Goal: Task Accomplishment & Management: Manage account settings

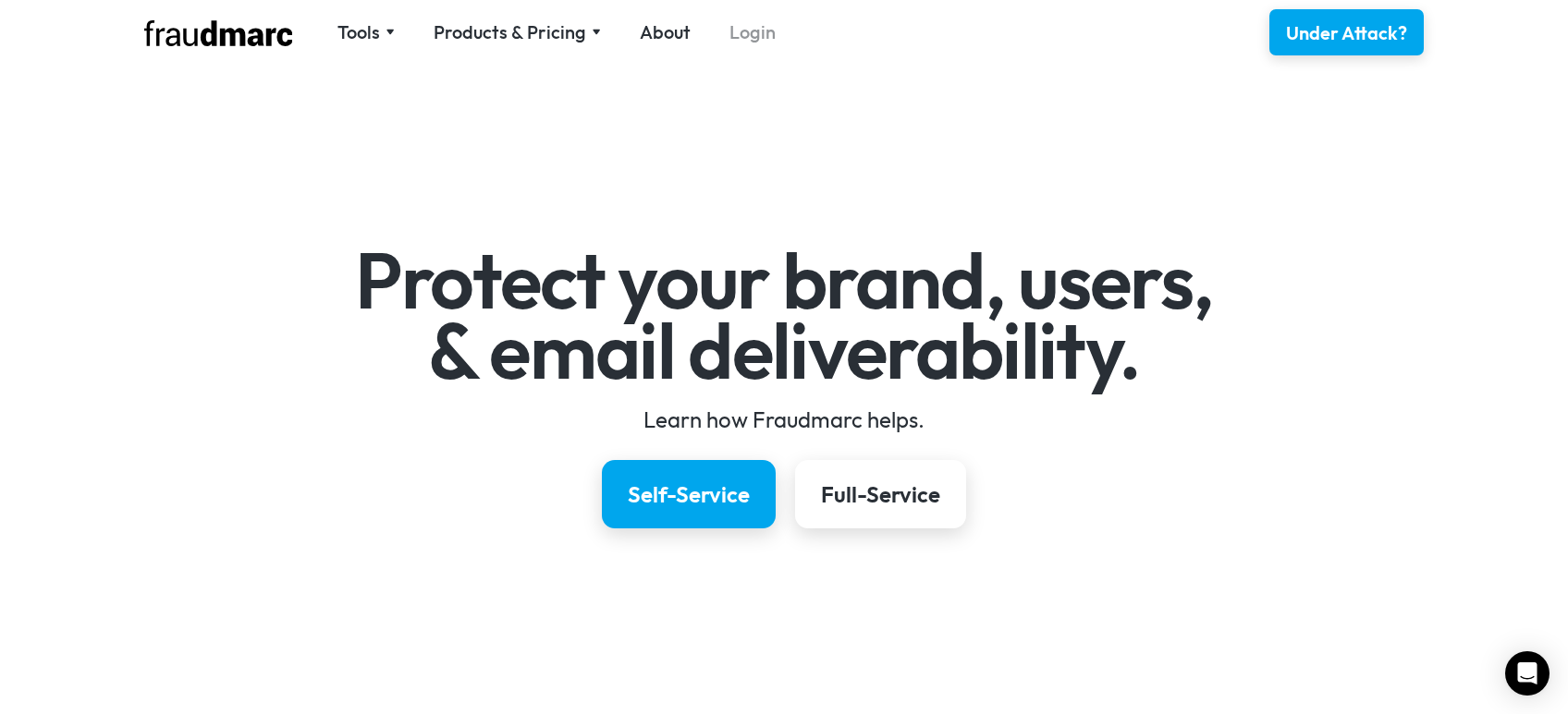
click at [760, 28] on link "Login" at bounding box center [752, 32] width 46 height 26
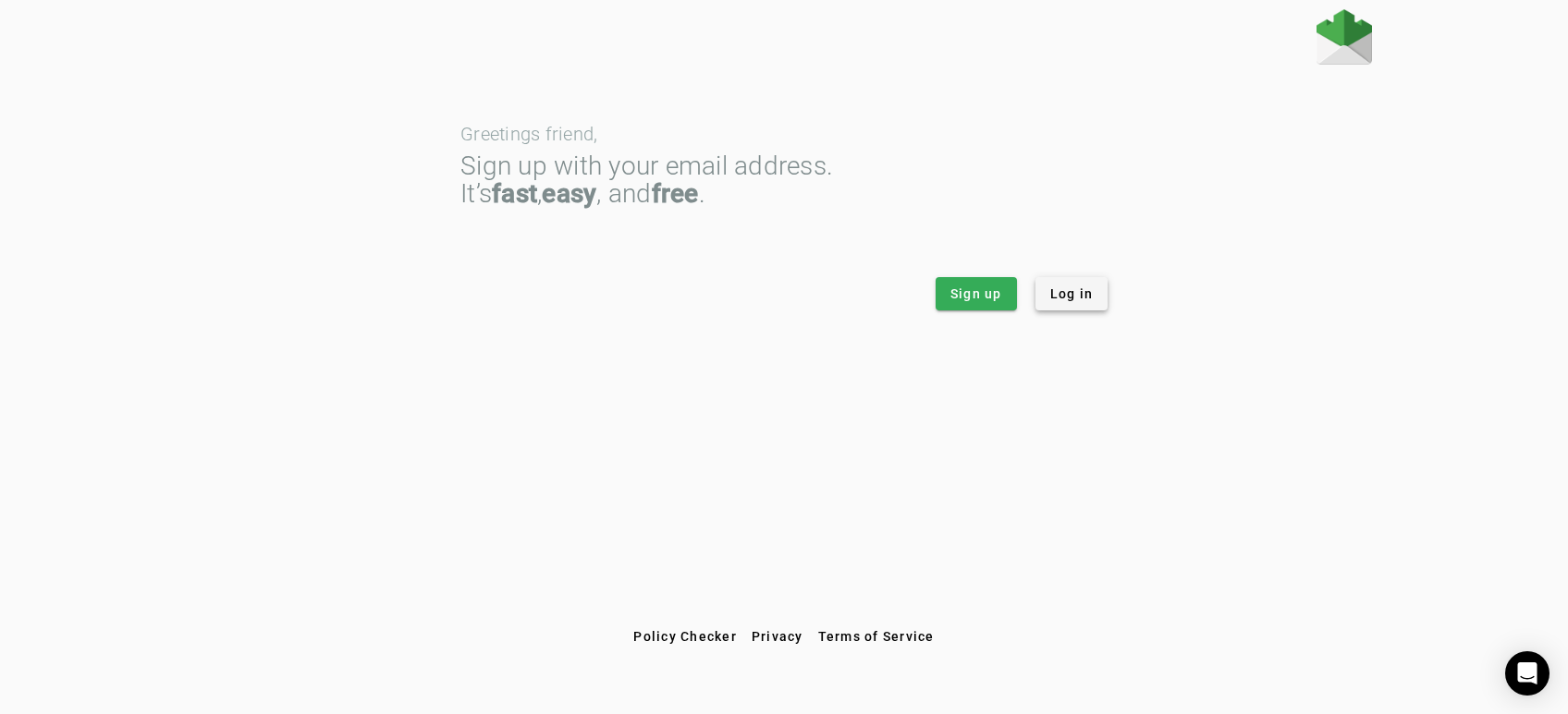
click at [1074, 290] on span "Log in" at bounding box center [1071, 294] width 44 height 19
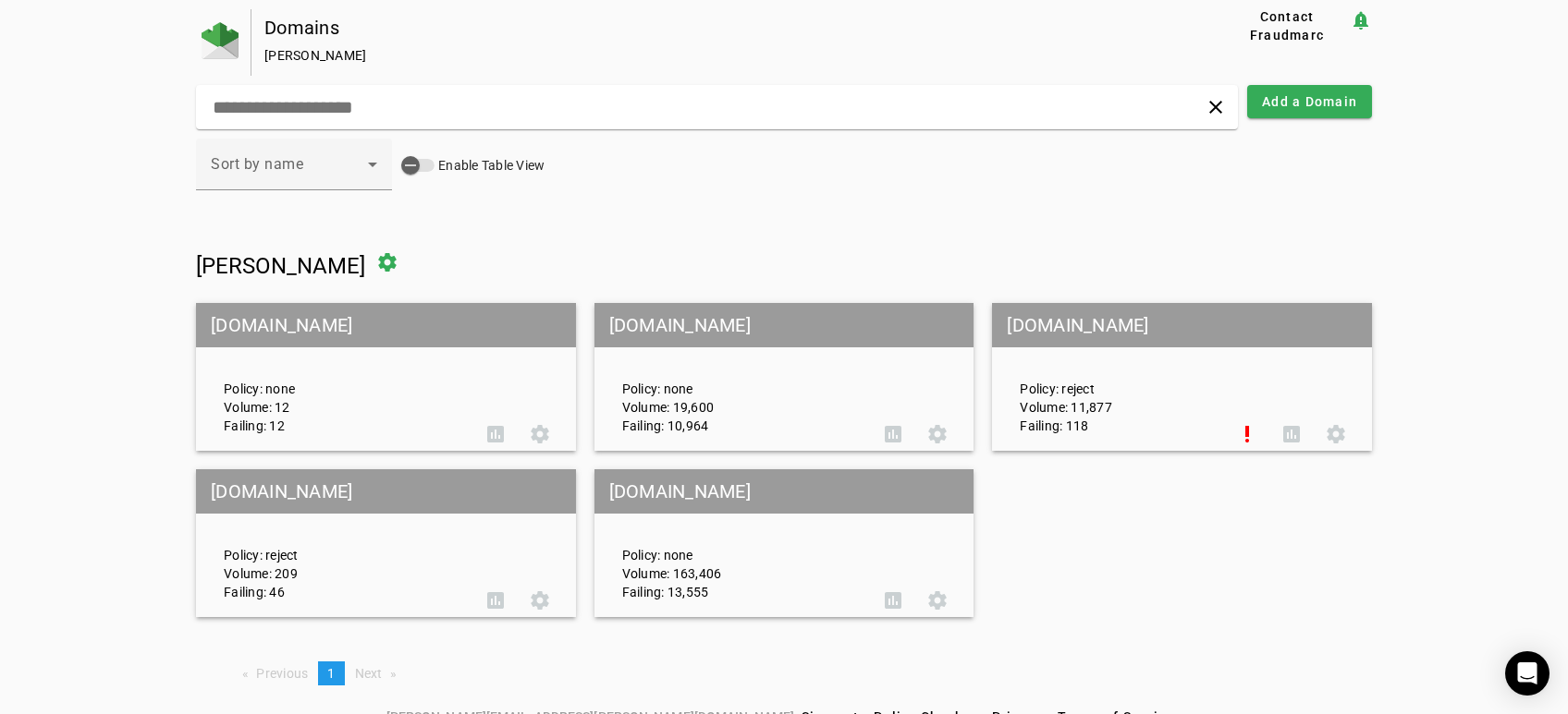
scroll to position [24, 0]
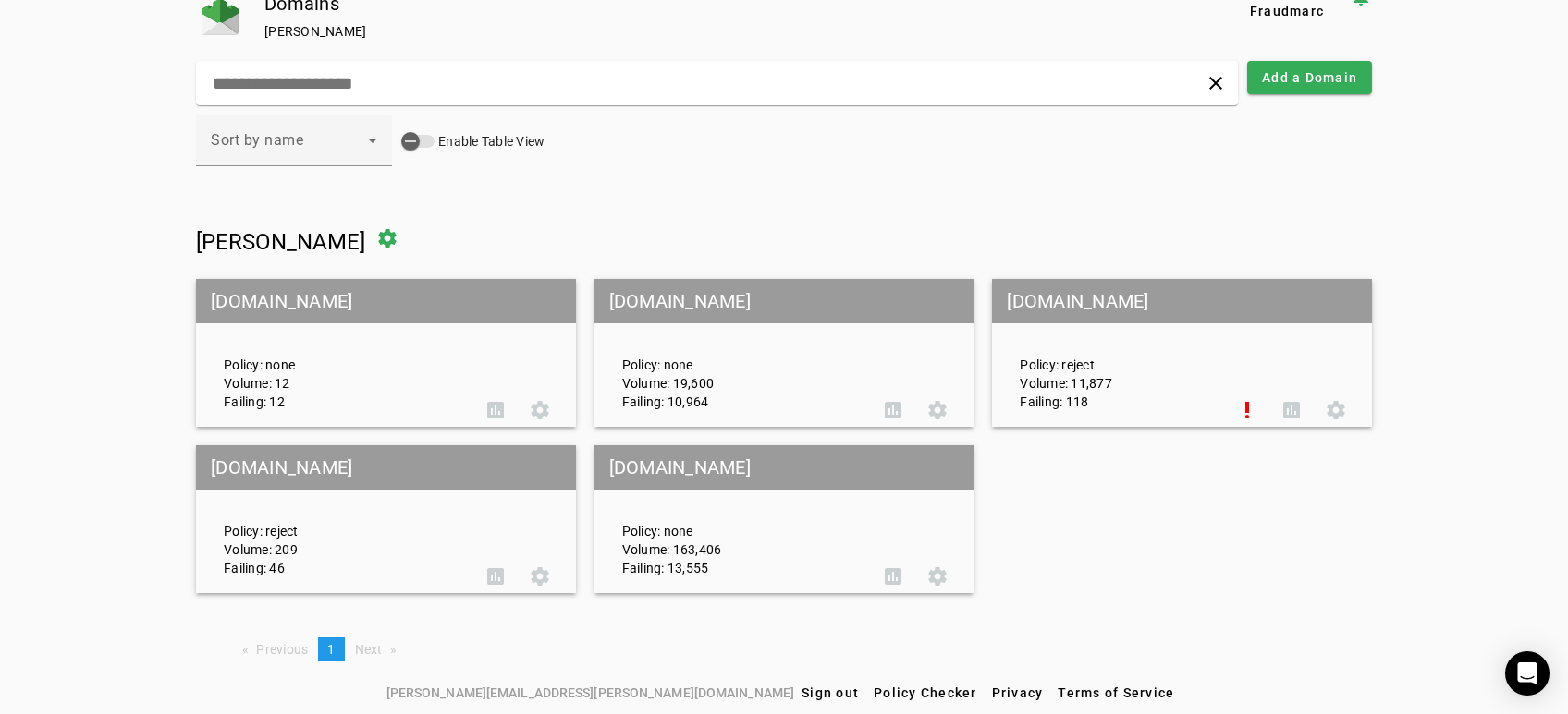
click at [650, 464] on mat-grid-tile-header "repagroup.com" at bounding box center [785, 468] width 380 height 44
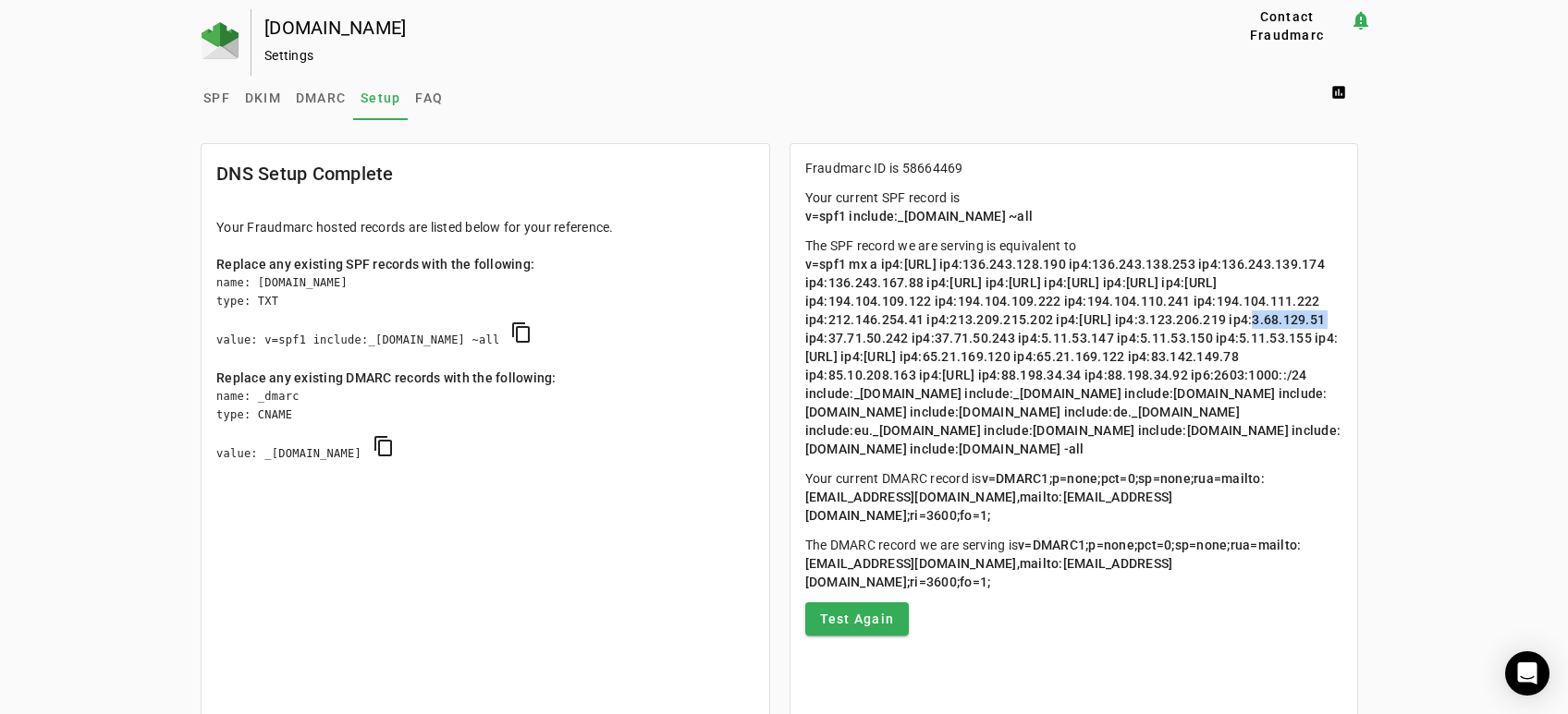
drag, startPoint x: 827, startPoint y: 335, endPoint x: 908, endPoint y: 339, distance: 81.1
click at [908, 339] on span "v=spf1 mx a ip4:103.151.192.0/23 ip4:136.243.128.190 ip4:136.243.138.253 ip4:13…" at bounding box center [1073, 357] width 537 height 200
drag, startPoint x: 948, startPoint y: 335, endPoint x: 1048, endPoint y: 336, distance: 100.0
click at [1048, 336] on span "v=spf1 mx a ip4:103.151.192.0/23 ip4:136.243.128.190 ip4:136.243.138.253 ip4:13…" at bounding box center [1073, 357] width 537 height 200
copy span "213.209.215.202"
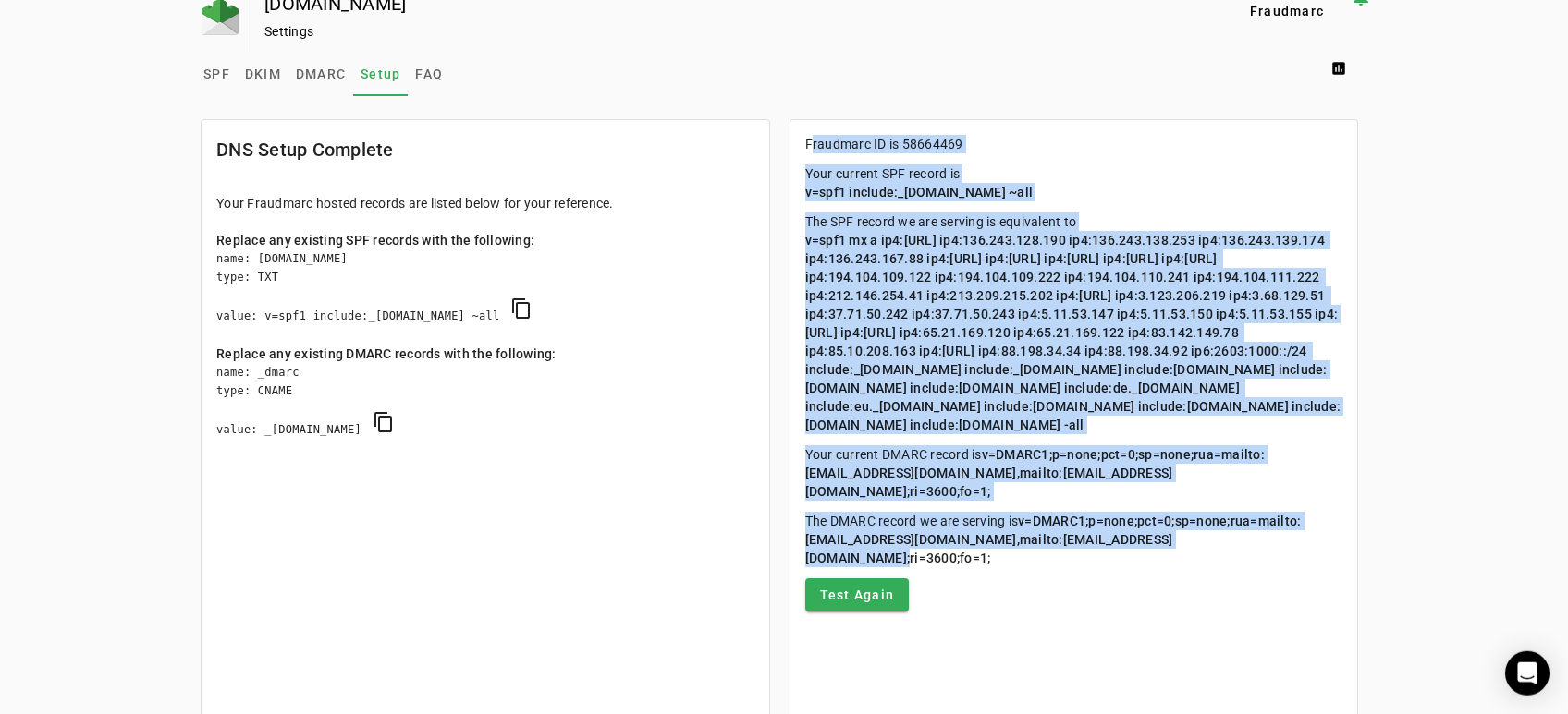
scroll to position [49, 0]
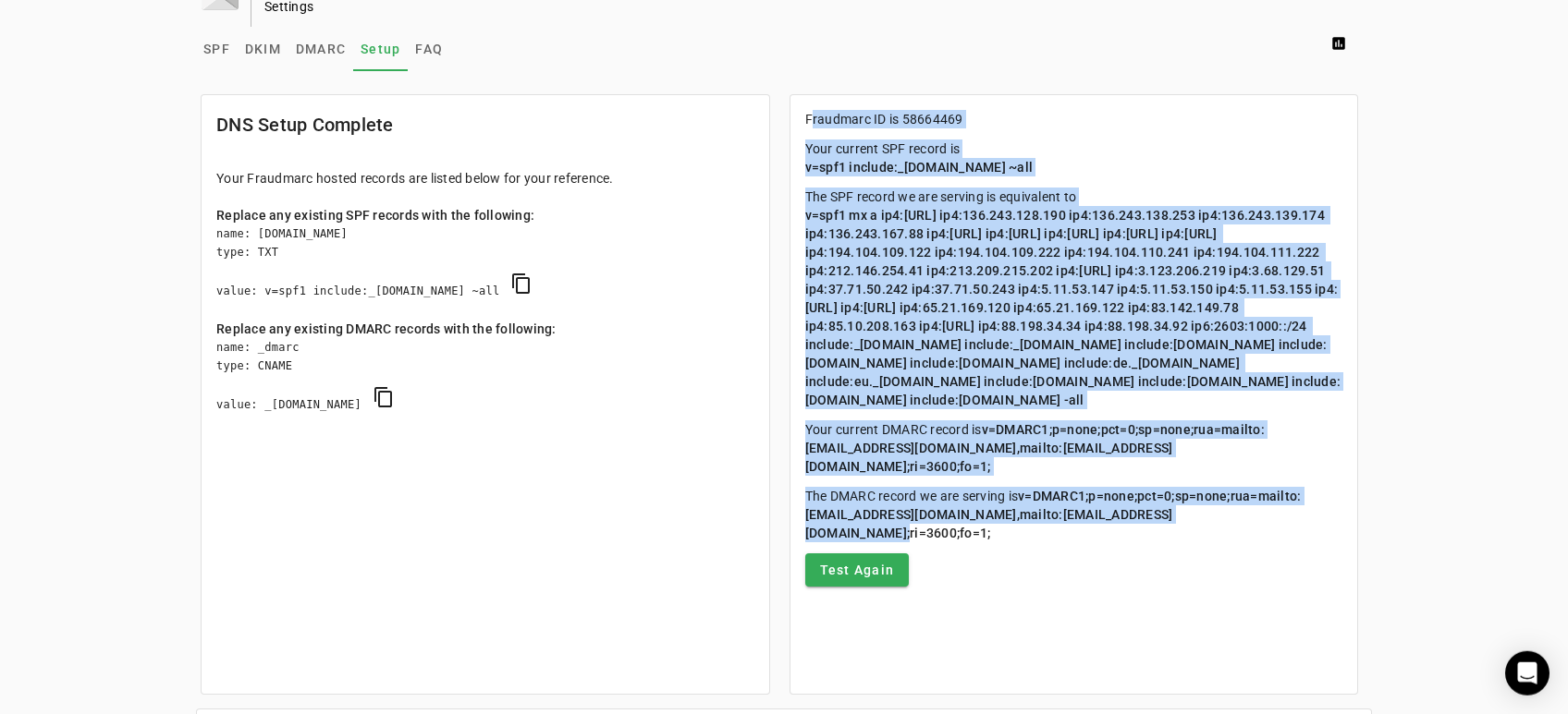
drag, startPoint x: 806, startPoint y: 168, endPoint x: 992, endPoint y: 585, distance: 456.6
click at [992, 585] on mat-card-content "Fraudmarc ID is 58664469 Your current SPF record is v=spf1 include:_s58664469.f…" at bounding box center [1074, 348] width 568 height 507
copy mat-card-content "Fraudmarc ID is 58664469 Your current SPF record is v=spf1 include:_s58664469.f…"
click at [979, 294] on span "v=spf1 mx a ip4:103.151.192.0/23 ip4:136.243.128.190 ip4:136.243.138.253 ip4:13…" at bounding box center [1073, 307] width 537 height 200
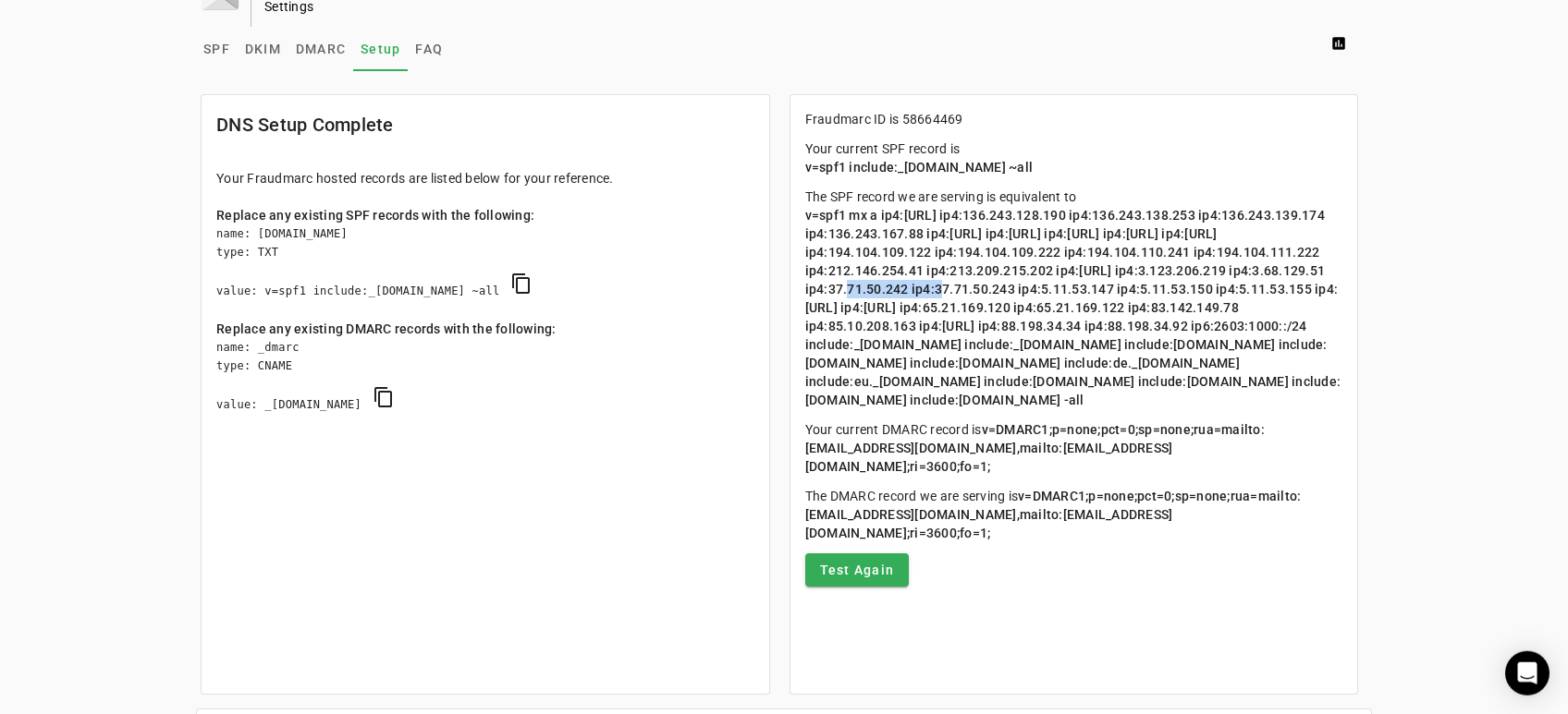
drag, startPoint x: 948, startPoint y: 290, endPoint x: 1048, endPoint y: 291, distance: 100.0
click at [1048, 291] on span "v=spf1 mx a ip4:103.151.192.0/23 ip4:136.243.128.190 ip4:136.243.138.253 ip4:13…" at bounding box center [1073, 307] width 537 height 200
copy span "213.209.215.202"
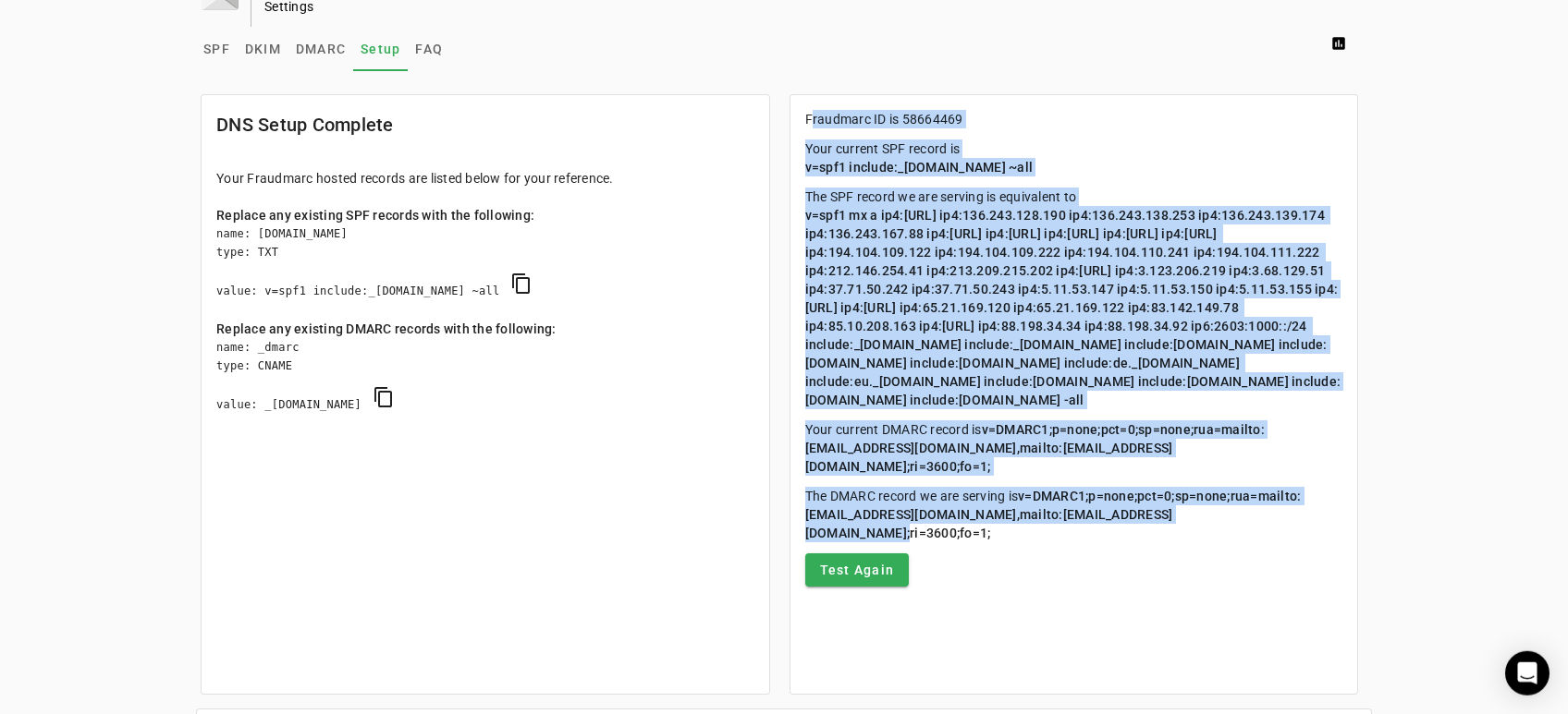
drag, startPoint x: 805, startPoint y: 119, endPoint x: 1028, endPoint y: 588, distance: 519.3
click at [1028, 588] on mat-card-content "Fraudmarc ID is 58664469 Your current SPF record is v=spf1 include:_s58664469.f…" at bounding box center [1074, 348] width 568 height 507
copy mat-card-content "Fraudmarc ID is 58664469 Your current SPF record is v=spf1 include:_s58664469.f…"
